Goal: Find specific page/section: Find specific page/section

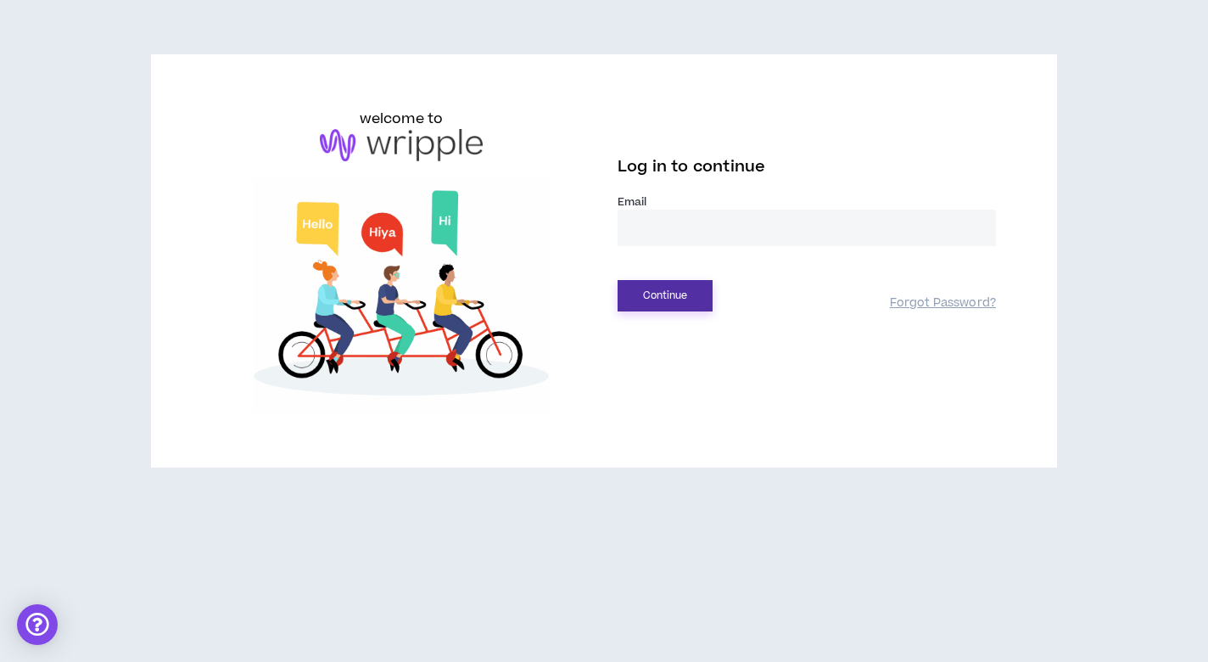
type input "**********"
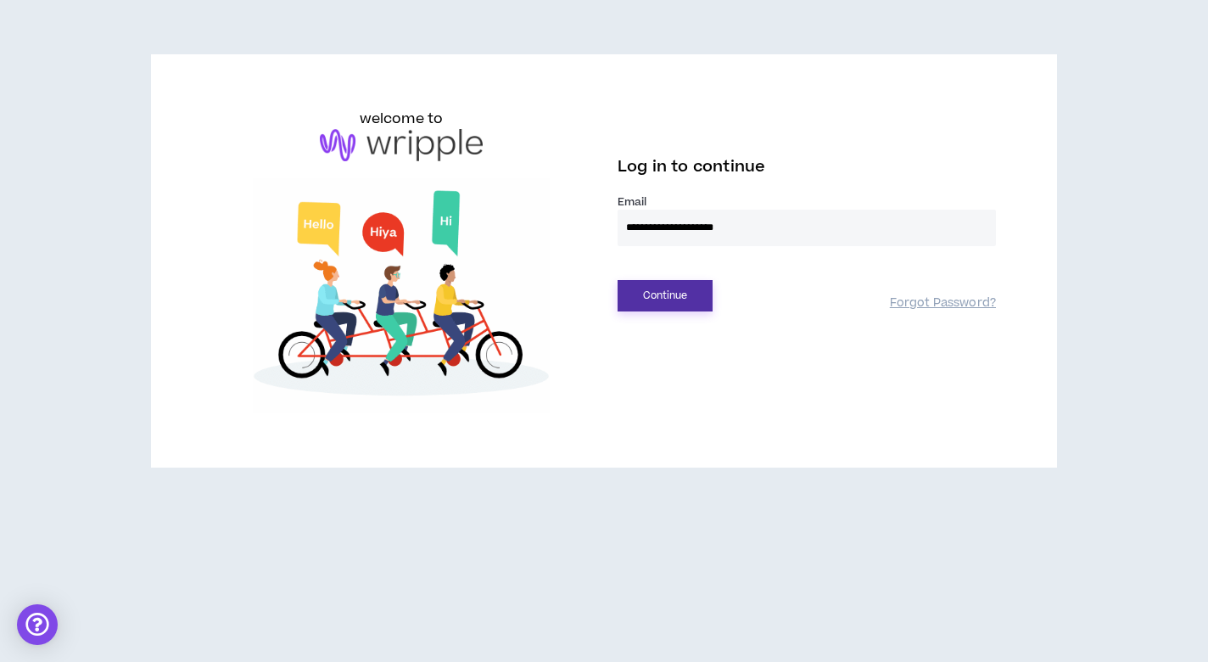
click at [659, 283] on button "Continue" at bounding box center [665, 295] width 95 height 31
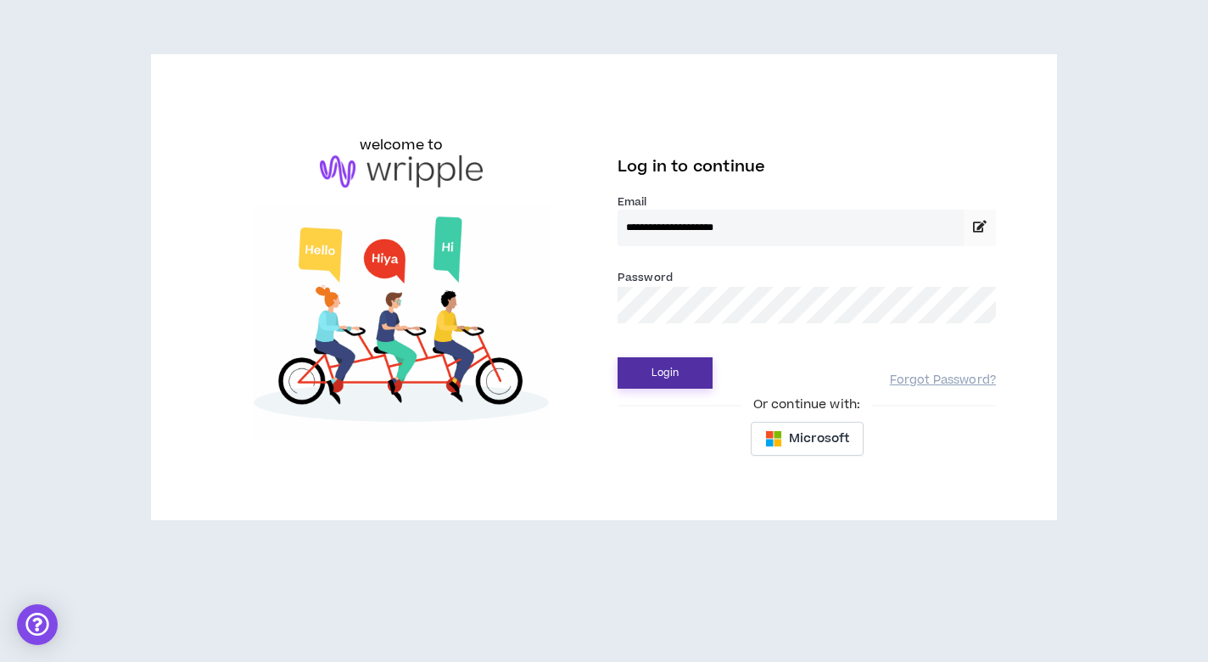
click at [654, 378] on button "Login" at bounding box center [665, 372] width 95 height 31
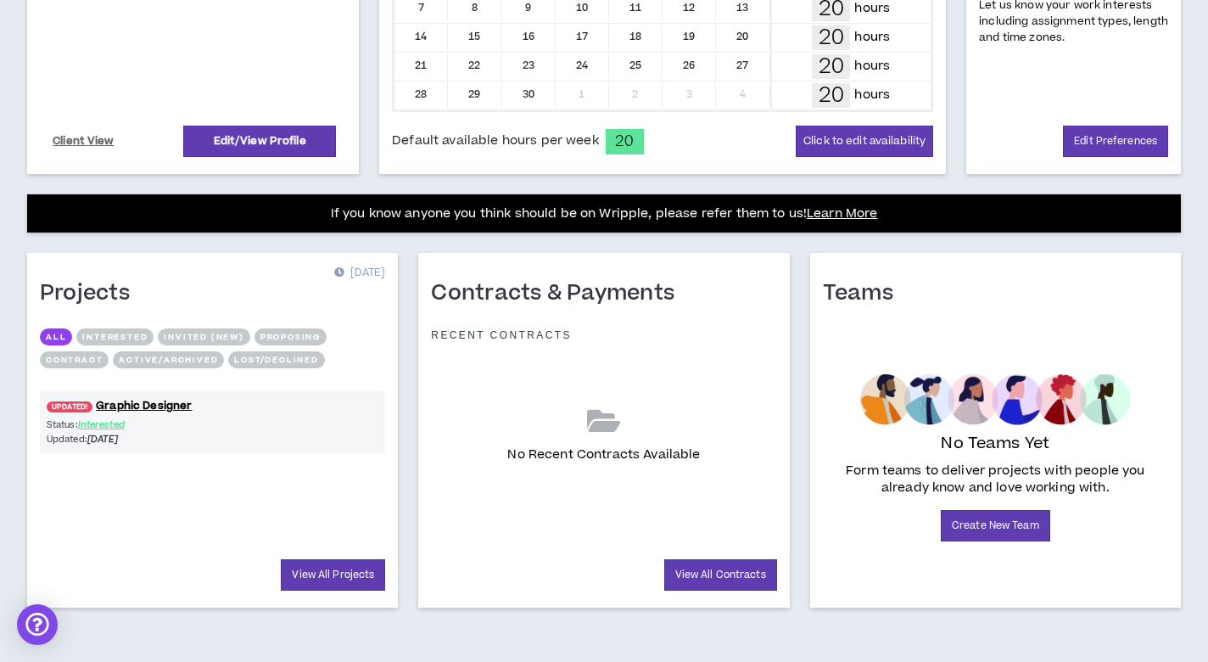
scroll to position [484, 0]
click at [144, 407] on link "UPDATED! Graphic Designer" at bounding box center [212, 406] width 345 height 16
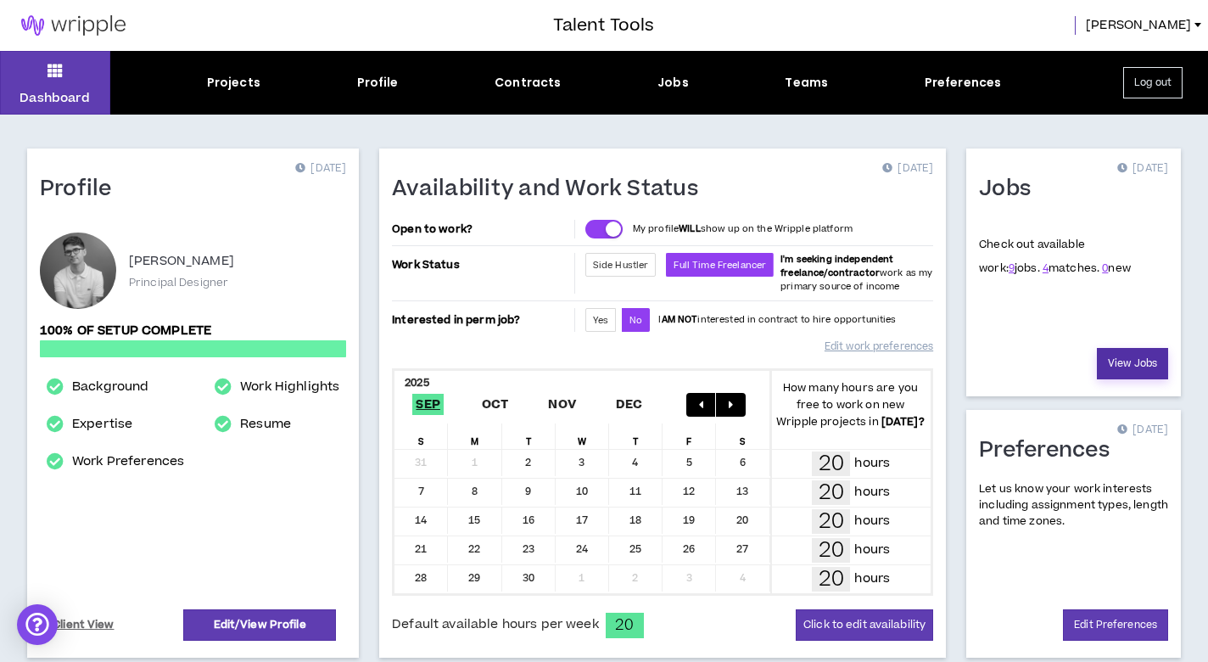
click at [1139, 367] on link "View Jobs" at bounding box center [1132, 363] width 71 height 31
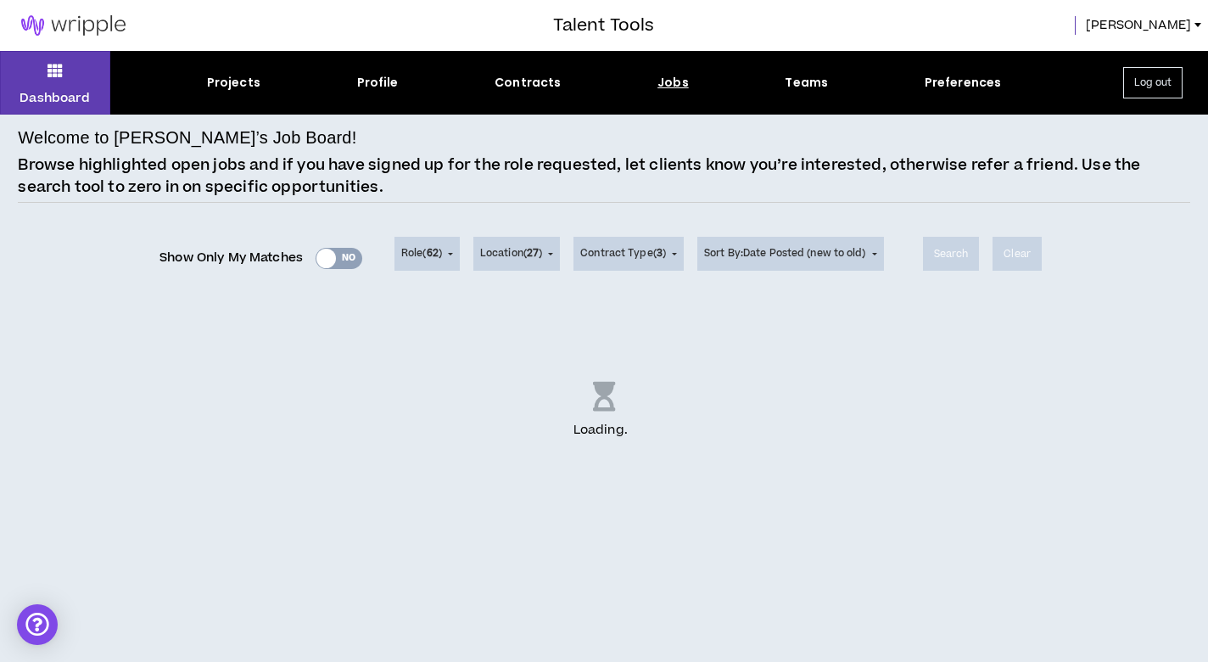
click at [337, 259] on div "Show Only My Matches Yes No" at bounding box center [261, 257] width 203 height 25
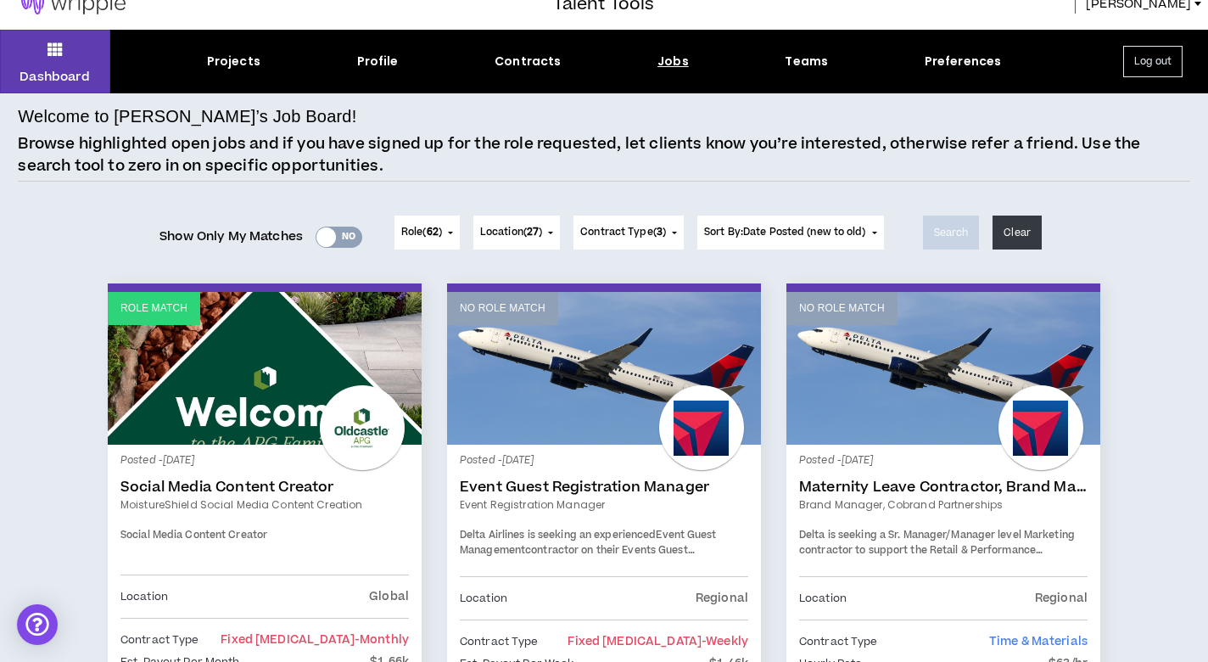
scroll to position [23, 0]
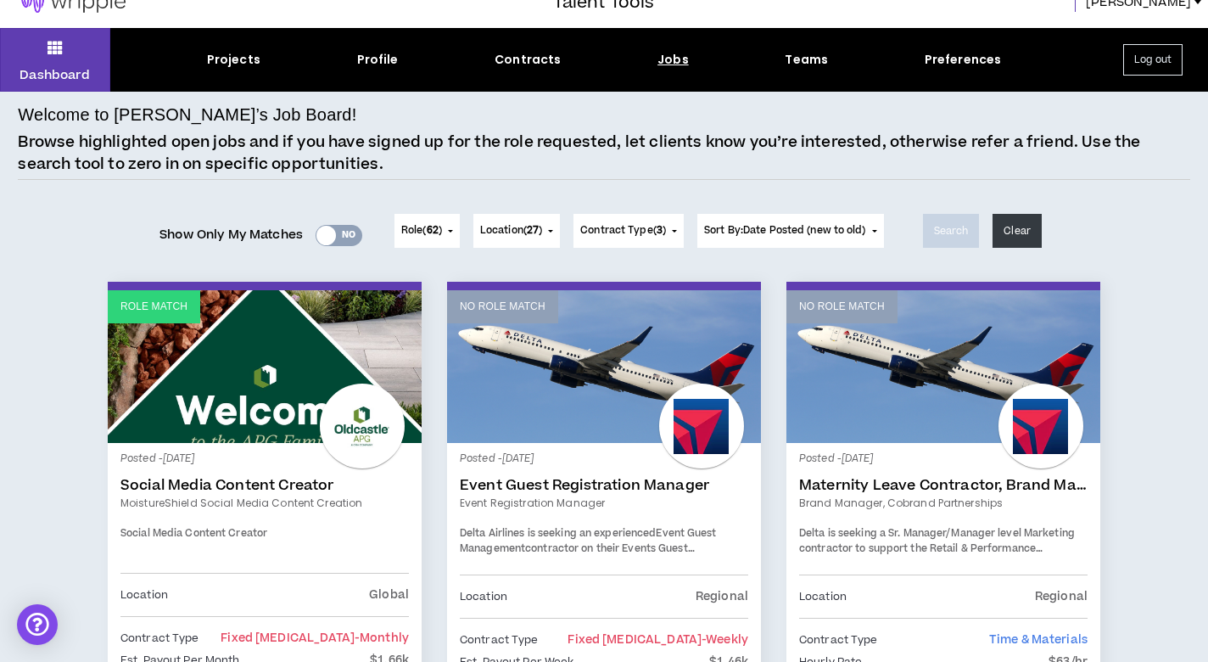
click at [326, 238] on div at bounding box center [326, 236] width 20 height 20
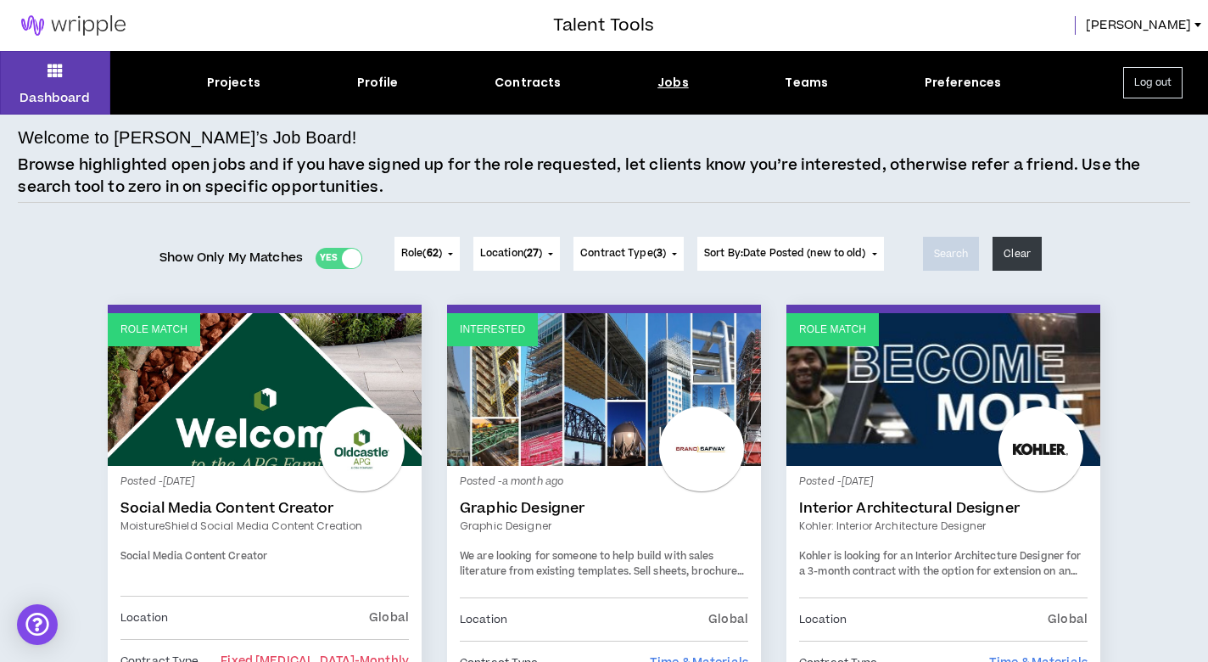
scroll to position [0, 0]
